Goal: Task Accomplishment & Management: Manage account settings

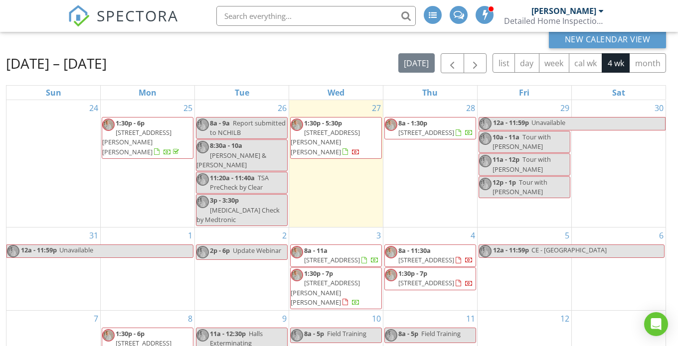
click at [426, 256] on span "311 Augusta Pond Wy, Raleigh 27603" at bounding box center [426, 260] width 56 height 9
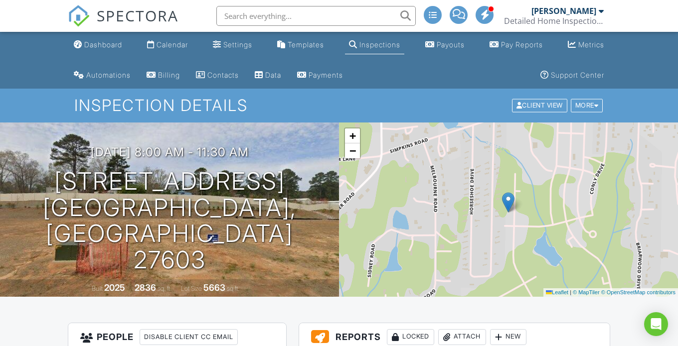
click at [370, 223] on div "+ − Leaflet | © MapTiler © OpenStreetMap contributors" at bounding box center [508, 210] width 339 height 174
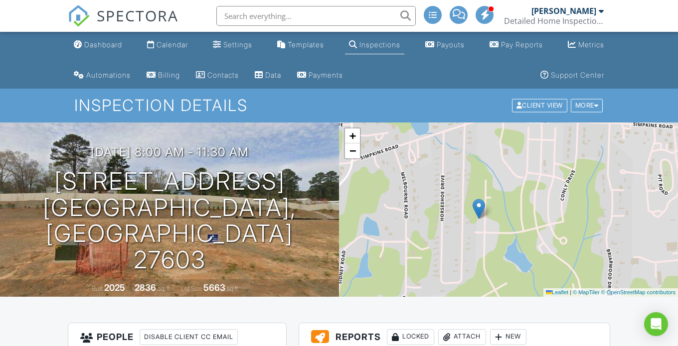
drag, startPoint x: 451, startPoint y: 207, endPoint x: 421, endPoint y: 209, distance: 30.5
click at [425, 208] on div "+ − Leaflet | © MapTiler © OpenStreetMap contributors" at bounding box center [508, 210] width 339 height 174
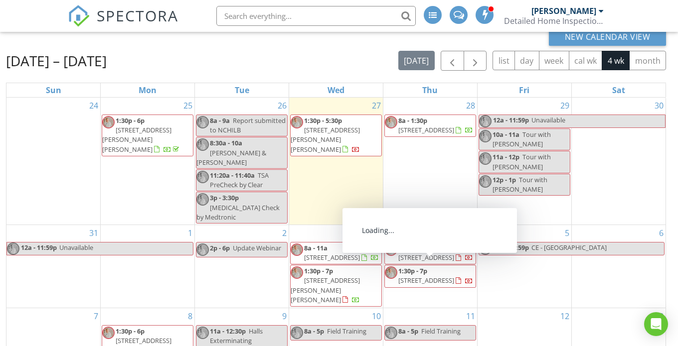
click at [452, 276] on span "1800 Bonnibee Ct, Raleigh 27612" at bounding box center [426, 280] width 56 height 9
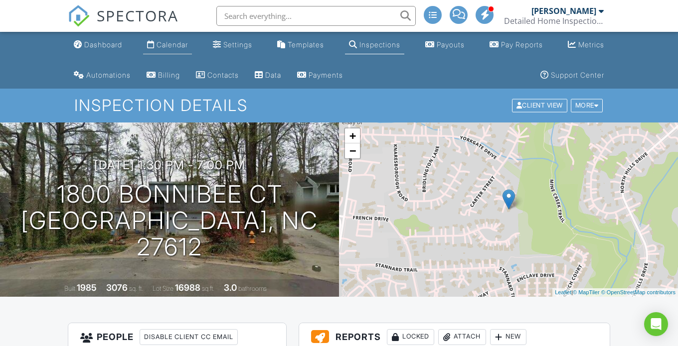
click at [158, 46] on div "Calendar" at bounding box center [171, 44] width 31 height 8
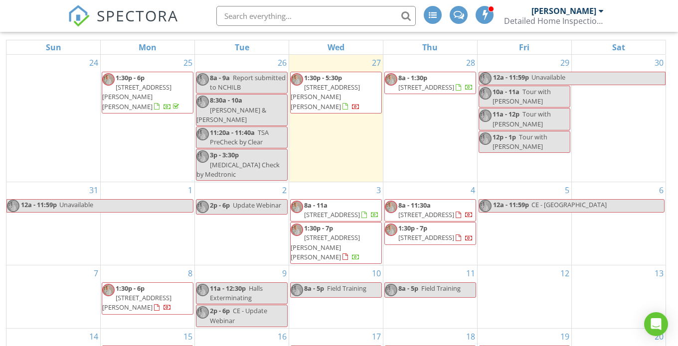
scroll to position [163, 0]
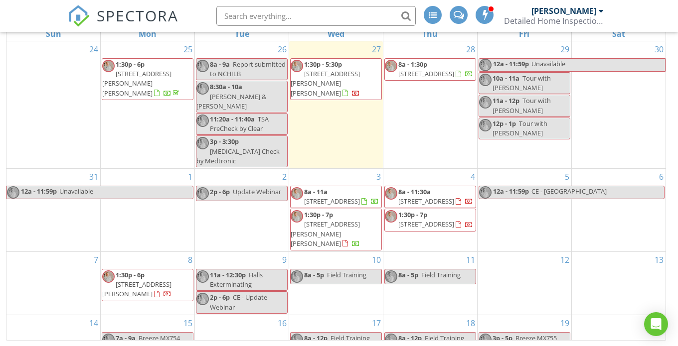
click at [337, 71] on span "[STREET_ADDRESS][PERSON_NAME][PERSON_NAME]" at bounding box center [325, 83] width 69 height 28
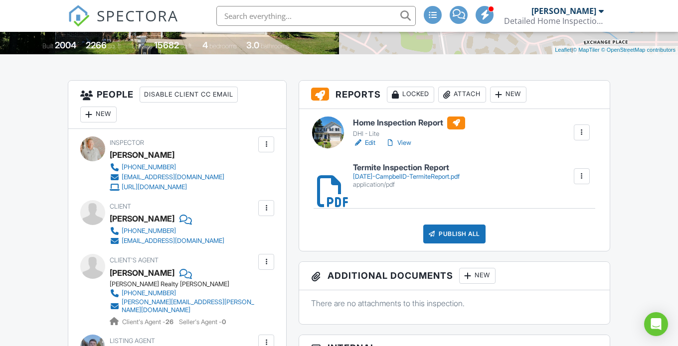
scroll to position [249, 0]
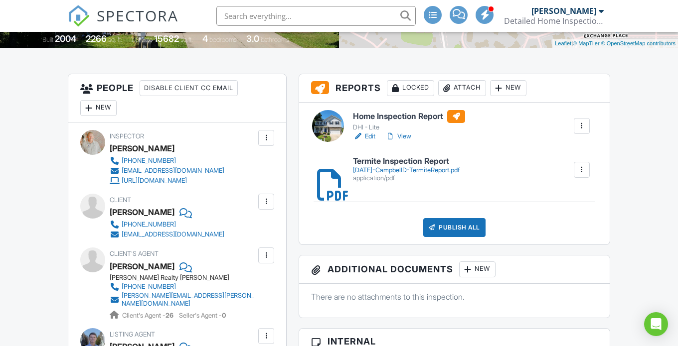
click at [365, 135] on link "Edit" at bounding box center [364, 137] width 22 height 10
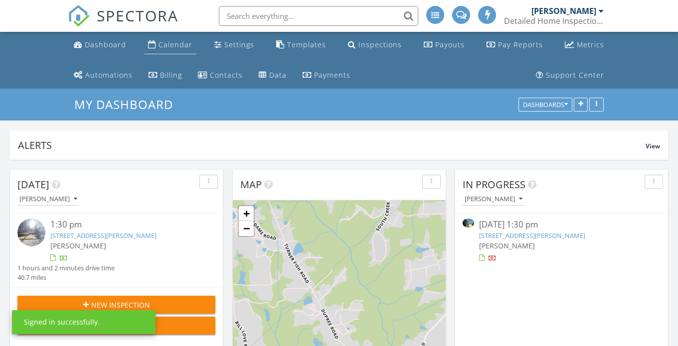
scroll to position [4, 4]
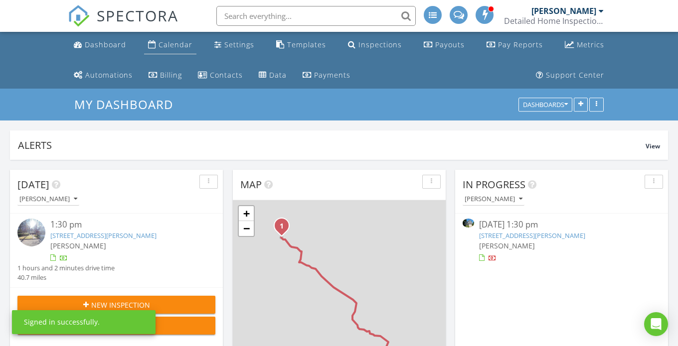
click at [178, 42] on div "Calendar" at bounding box center [175, 44] width 34 height 9
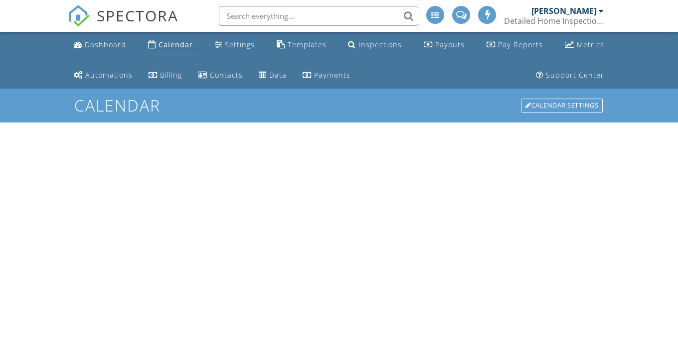
click at [171, 49] on div "Calendar" at bounding box center [175, 44] width 34 height 9
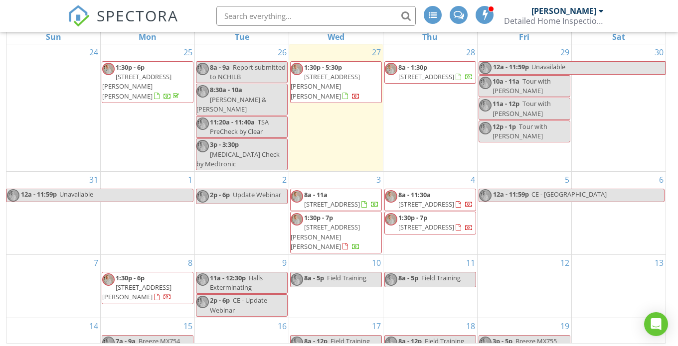
scroll to position [163, 0]
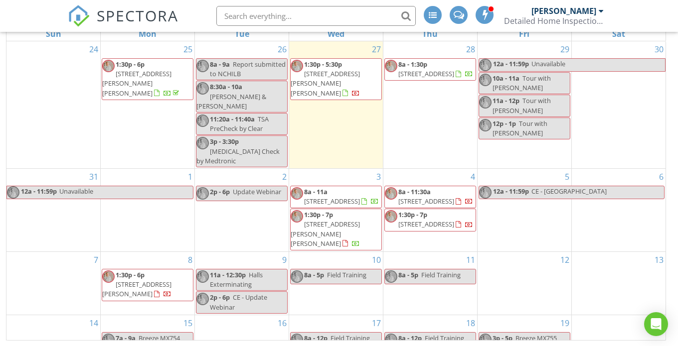
click at [146, 271] on link "1:30p - 6p [STREET_ADDRESS][PERSON_NAME]" at bounding box center [136, 285] width 69 height 28
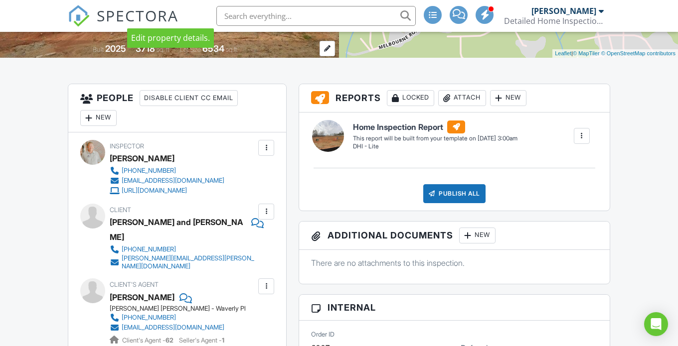
scroll to position [249, 0]
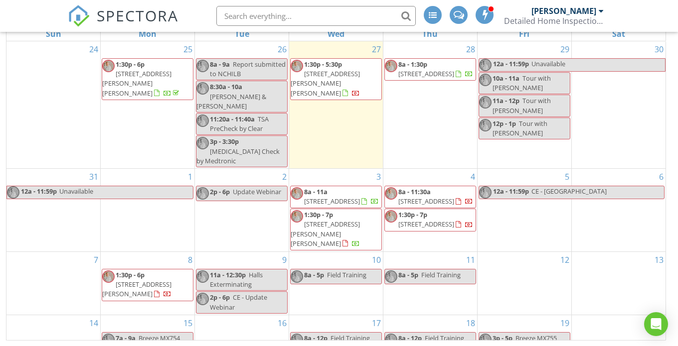
click at [432, 197] on span "[STREET_ADDRESS]" at bounding box center [426, 201] width 56 height 9
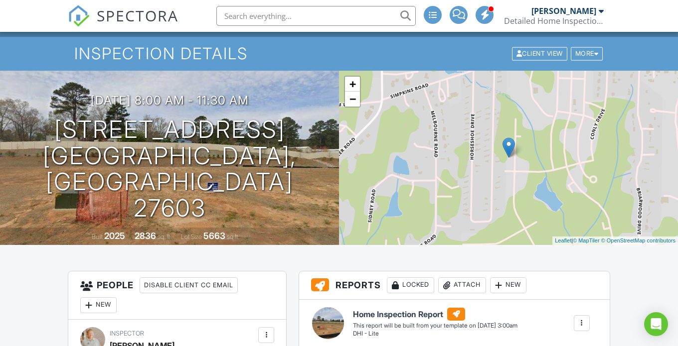
scroll to position [50, 0]
